Goal: Find specific page/section

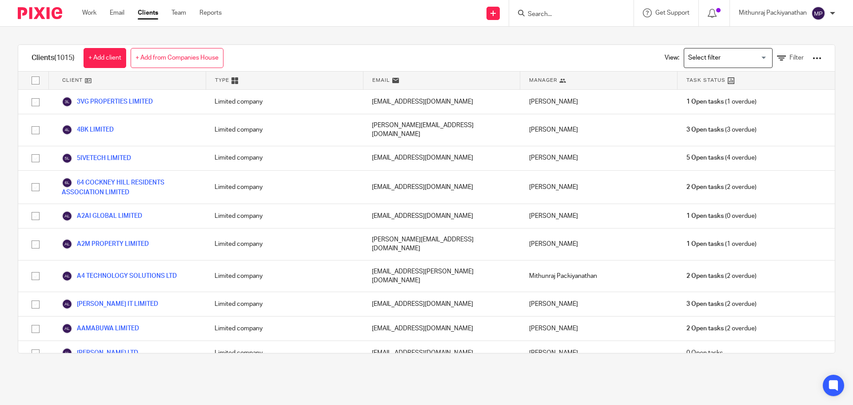
click at [541, 11] on input "Search" at bounding box center [567, 15] width 80 height 8
type input "gemorn"
click at [575, 39] on link at bounding box center [594, 38] width 139 height 20
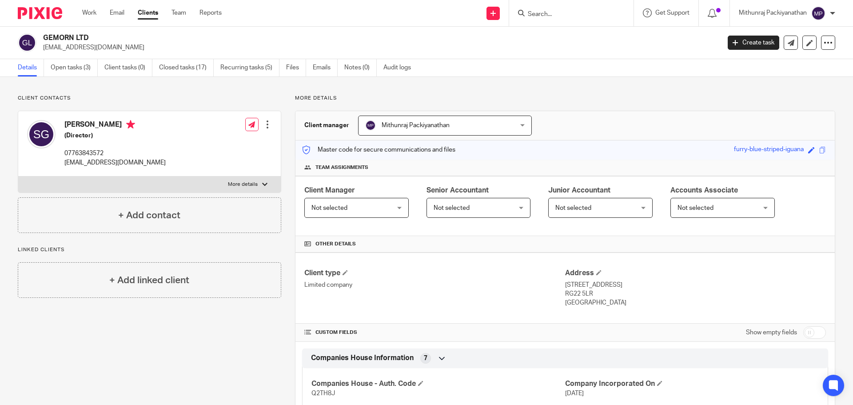
drag, startPoint x: 330, startPoint y: 69, endPoint x: 287, endPoint y: 86, distance: 46.1
click at [330, 69] on link "Emails" at bounding box center [325, 67] width 25 height 17
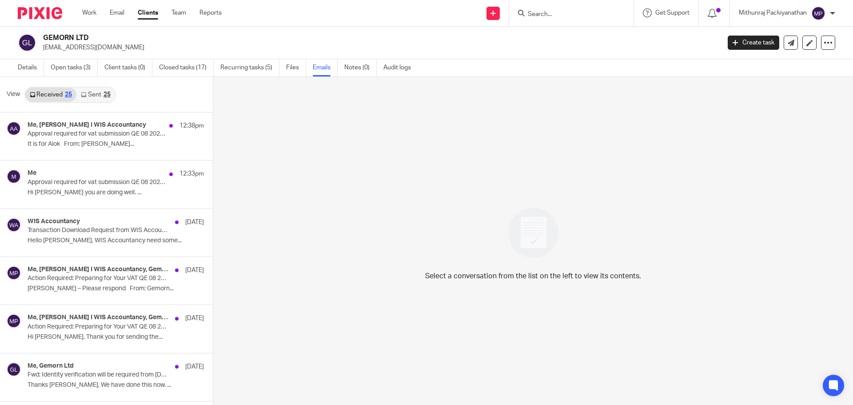
click at [537, 13] on input "Search" at bounding box center [567, 15] width 80 height 8
click at [559, 15] on input "Search" at bounding box center [567, 15] width 80 height 8
type input "vintouch"
click at [574, 36] on link at bounding box center [600, 38] width 150 height 20
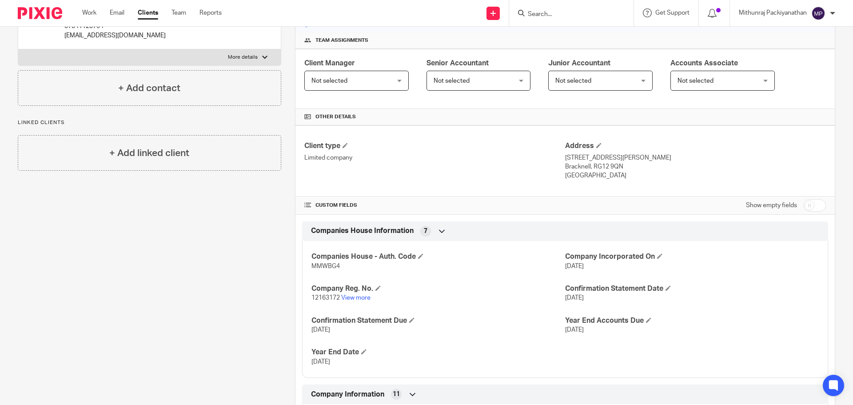
scroll to position [178, 0]
